Goal: Check status: Check status

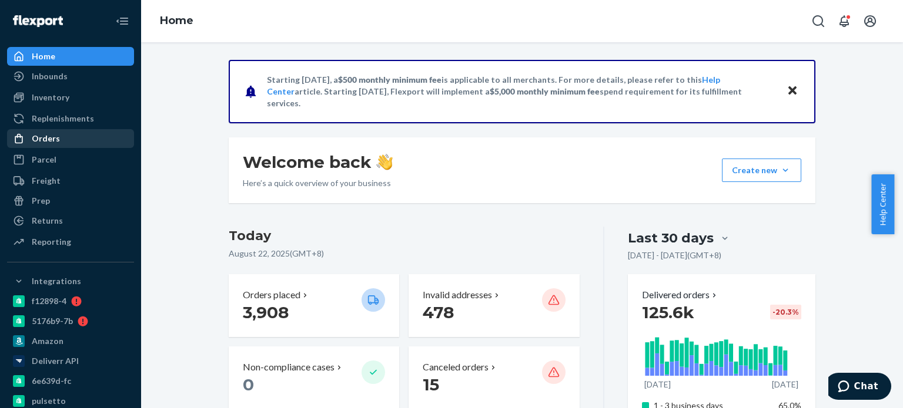
click at [66, 140] on div "Orders" at bounding box center [70, 138] width 125 height 16
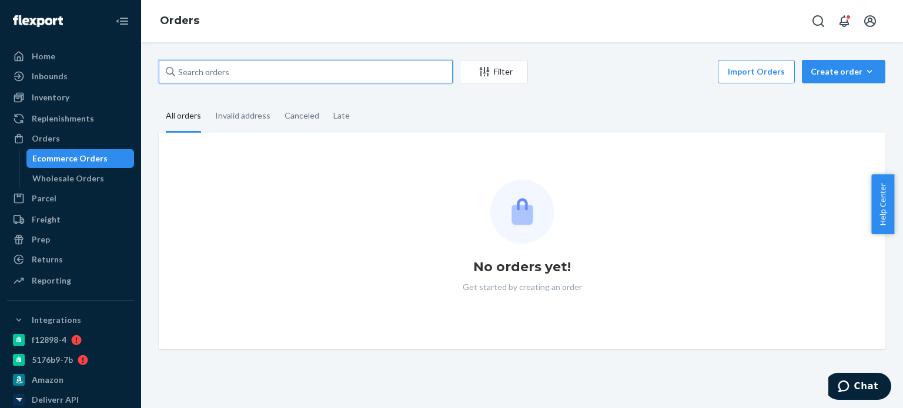
paste input "2464429"
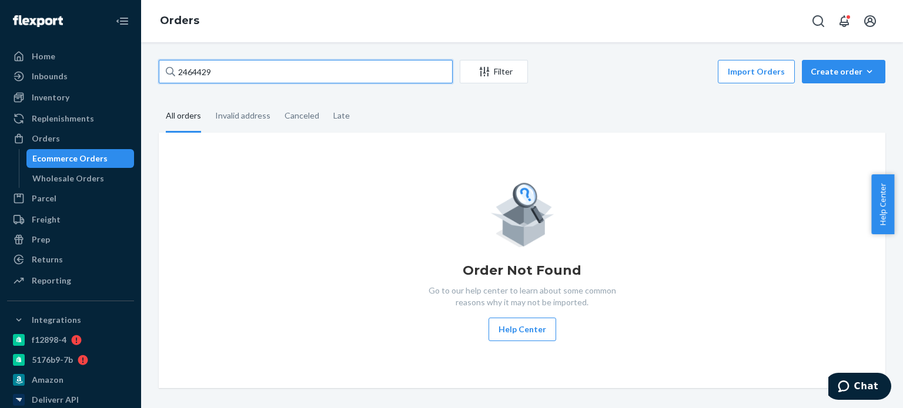
click at [182, 75] on input "2464429" at bounding box center [306, 72] width 294 height 24
type input "2464429"
click at [227, 74] on input "2464429" at bounding box center [306, 72] width 294 height 24
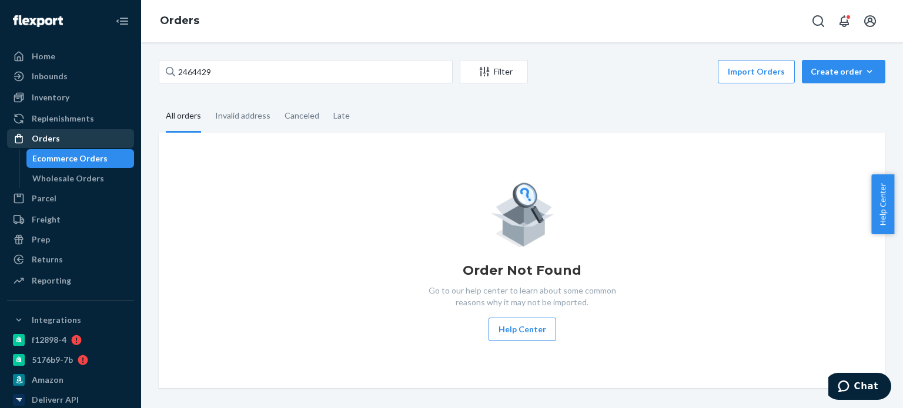
click at [48, 133] on div "Orders" at bounding box center [46, 139] width 28 height 12
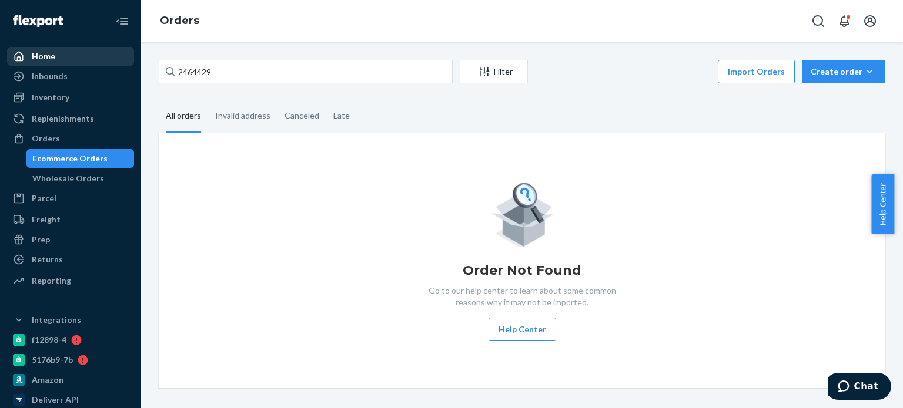
click at [57, 61] on div "Home" at bounding box center [70, 56] width 125 height 16
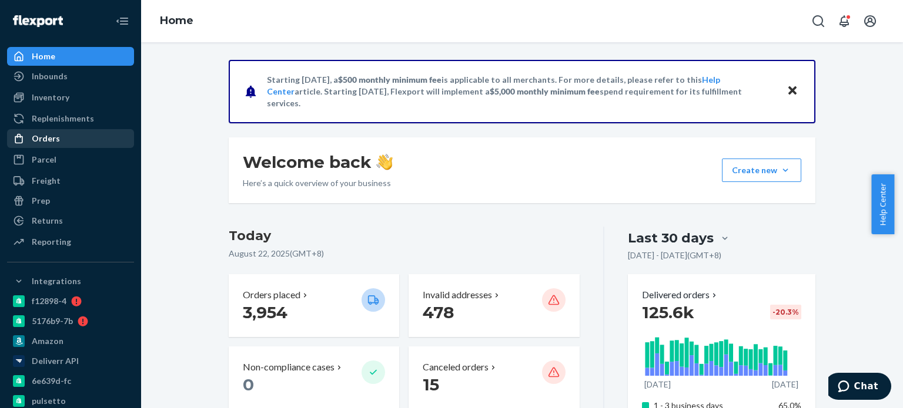
click at [60, 139] on div "Orders" at bounding box center [70, 138] width 125 height 16
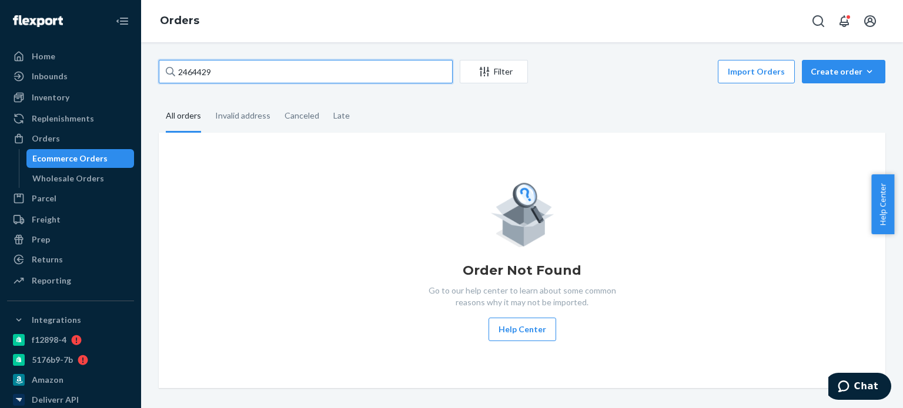
drag, startPoint x: 221, startPoint y: 75, endPoint x: 163, endPoint y: 76, distance: 57.6
click at [148, 77] on div "2464429 Filter Import Orders Create order Ecommerce order Removal order All ord…" at bounding box center [522, 225] width 762 height 366
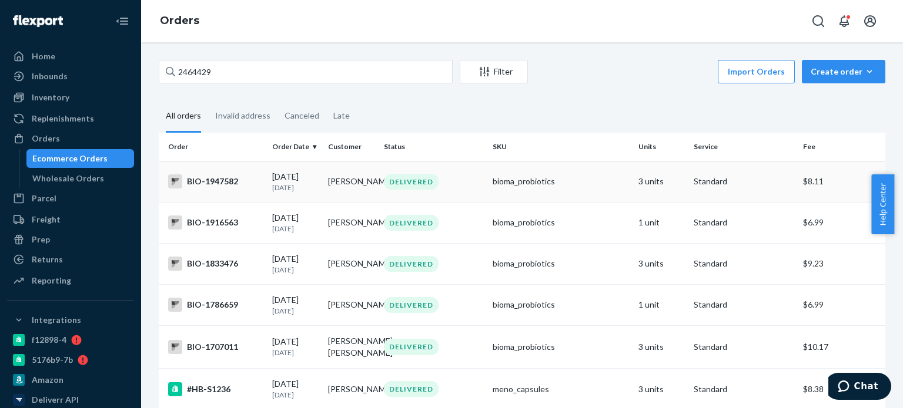
click at [356, 180] on td "[PERSON_NAME]" at bounding box center [351, 181] width 56 height 41
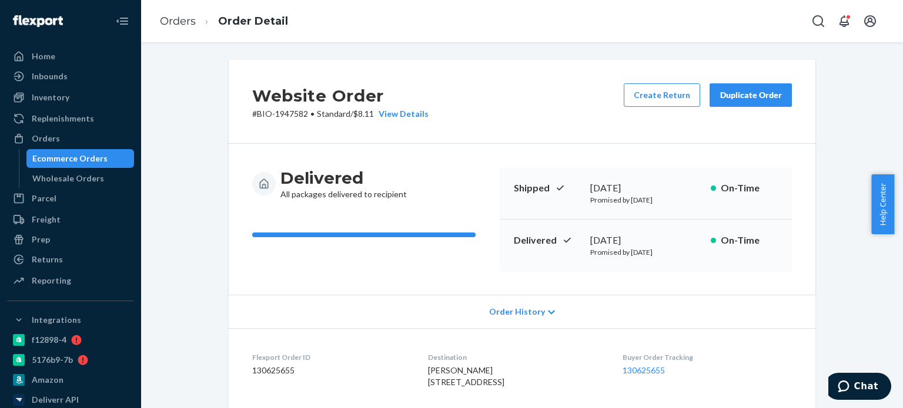
scroll to position [118, 0]
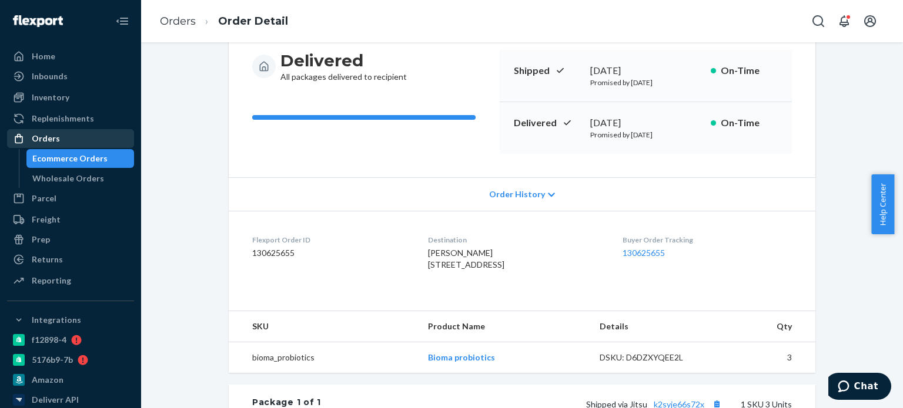
click at [78, 136] on div "Orders" at bounding box center [70, 138] width 125 height 16
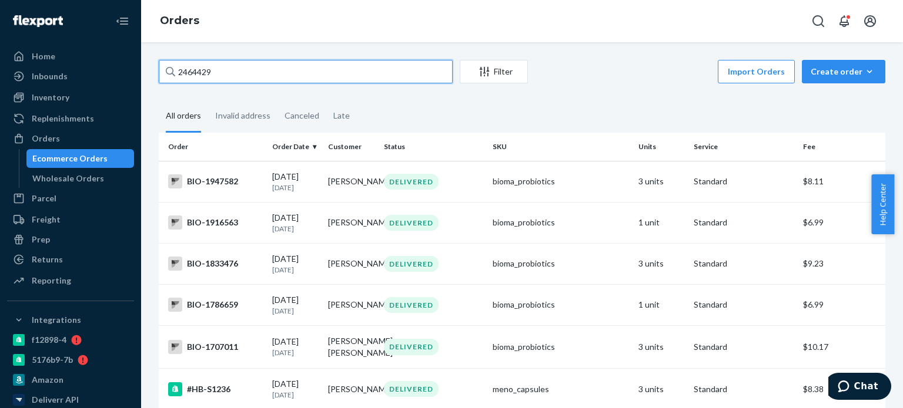
drag, startPoint x: 251, startPoint y: 67, endPoint x: 168, endPoint y: 83, distance: 84.5
click at [171, 83] on div "2464429 Filter Import Orders Create order Ecommerce order Removal order" at bounding box center [522, 73] width 726 height 26
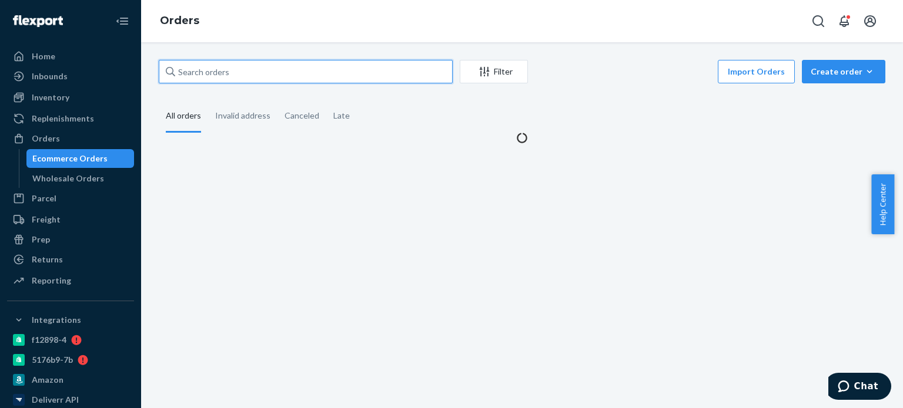
type input ","
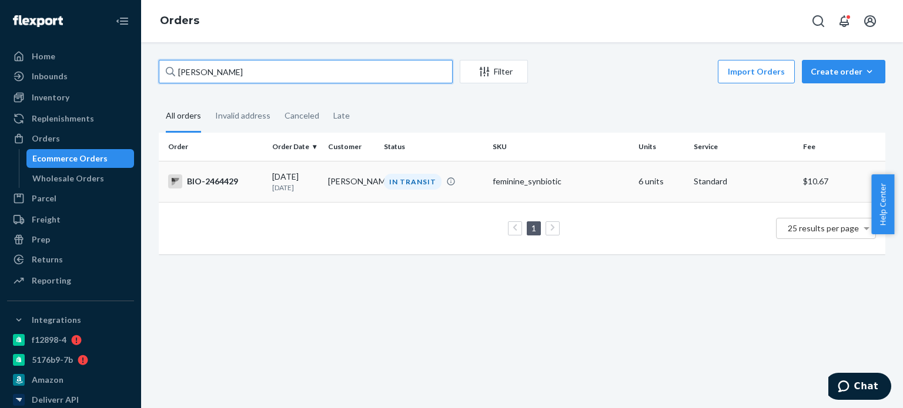
type input "[PERSON_NAME]"
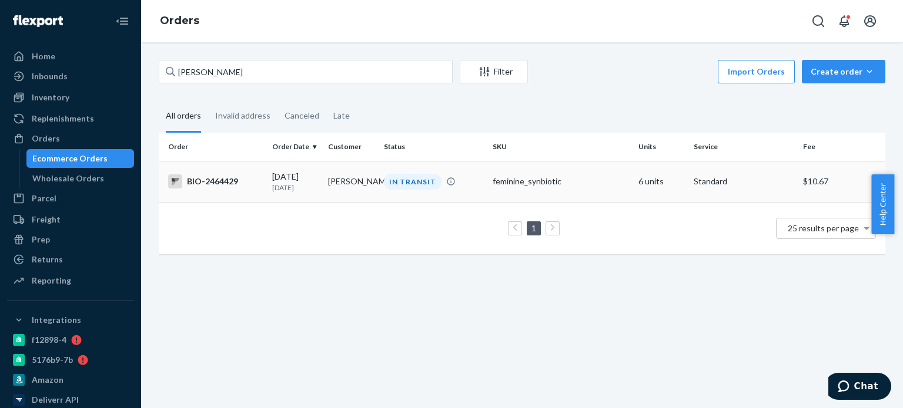
click at [386, 192] on td "IN TRANSIT" at bounding box center [433, 181] width 109 height 41
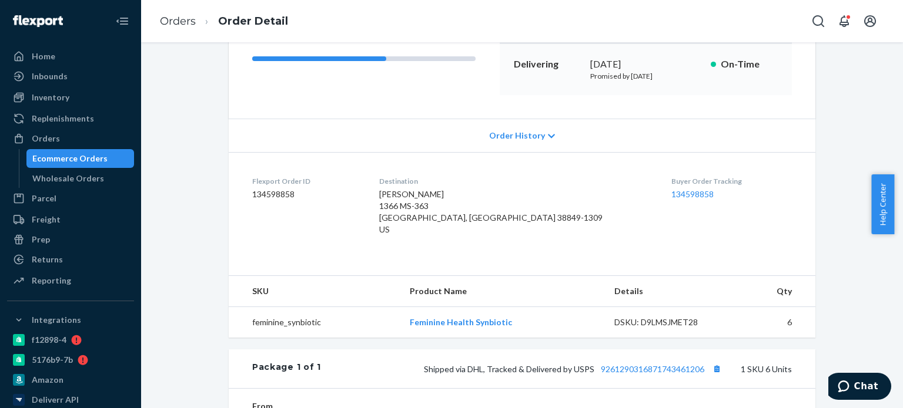
scroll to position [294, 0]
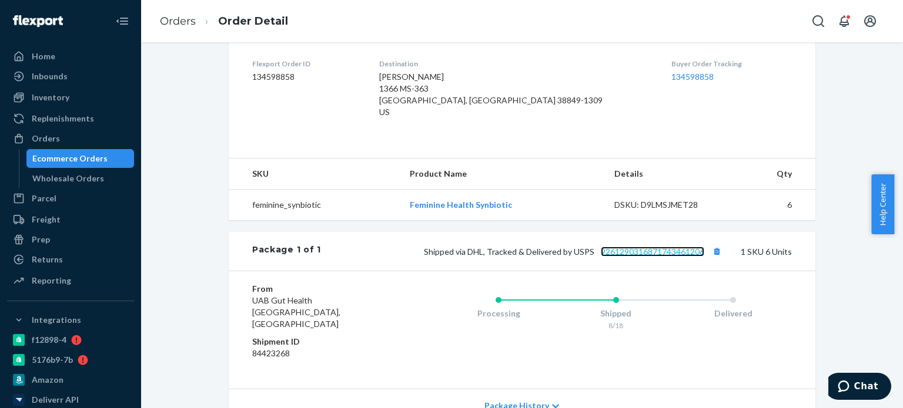
click at [630, 251] on link "9261290316871743461206" at bounding box center [652, 252] width 103 height 10
